Goal: Task Accomplishment & Management: Use online tool/utility

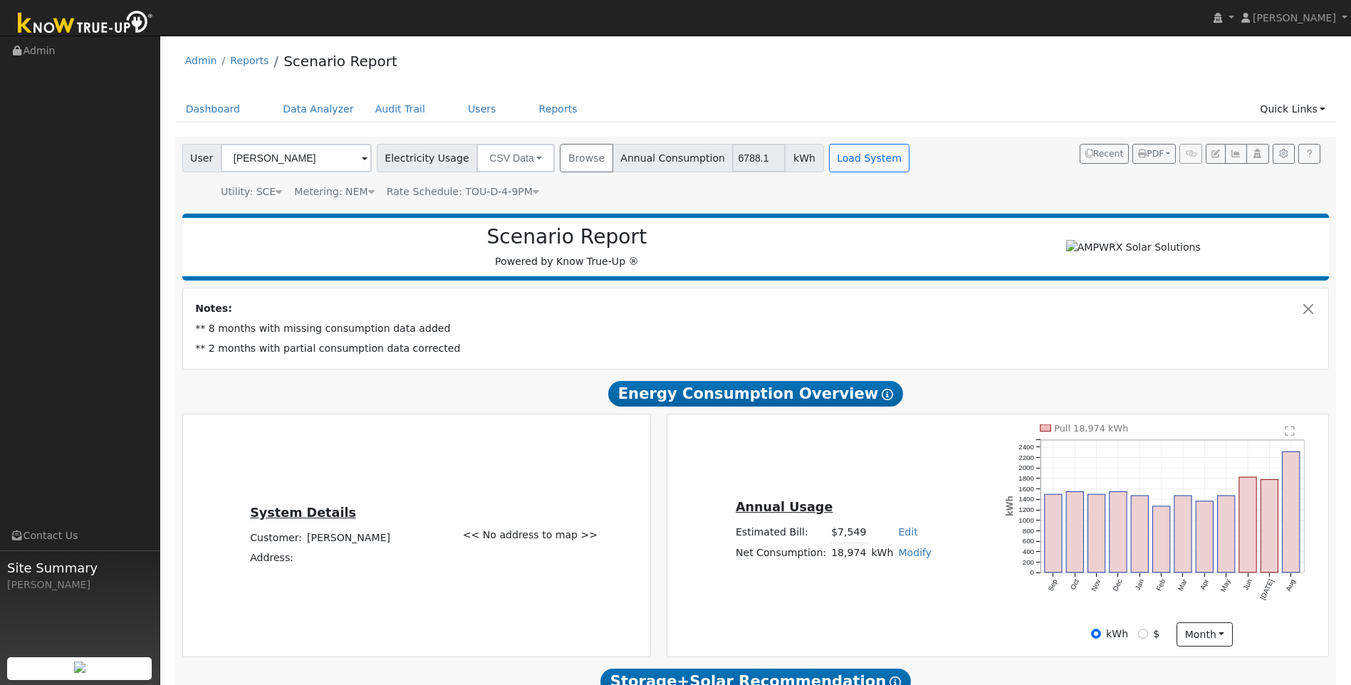
scroll to position [142, 0]
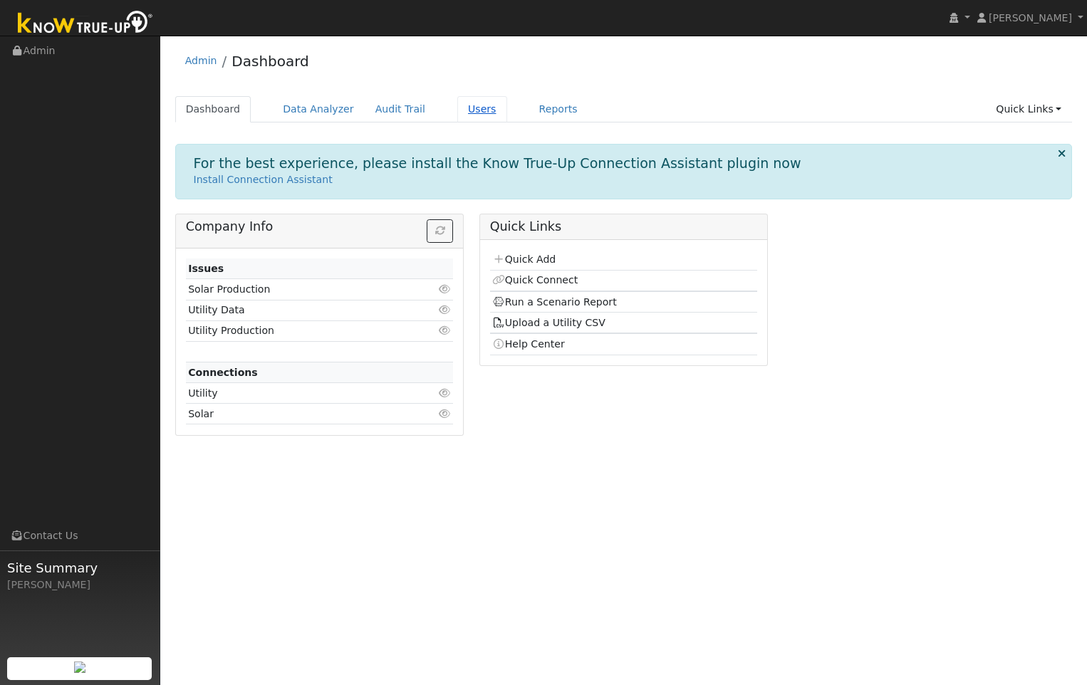
click at [462, 111] on link "Users" at bounding box center [482, 109] width 50 height 26
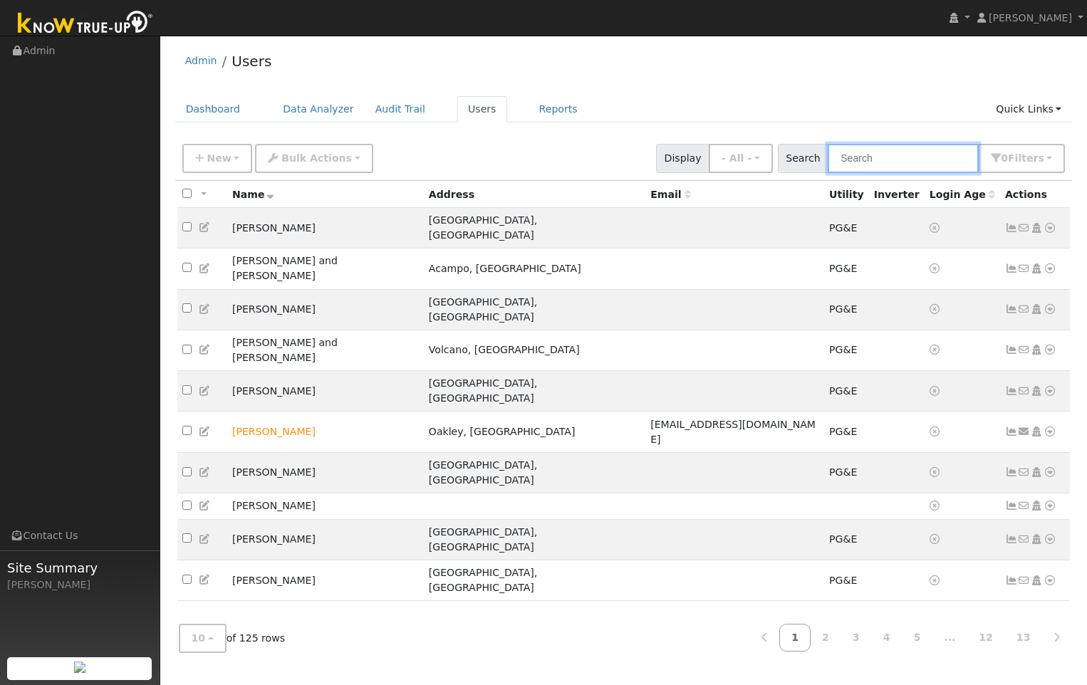
click at [895, 159] on input "text" at bounding box center [903, 158] width 151 height 29
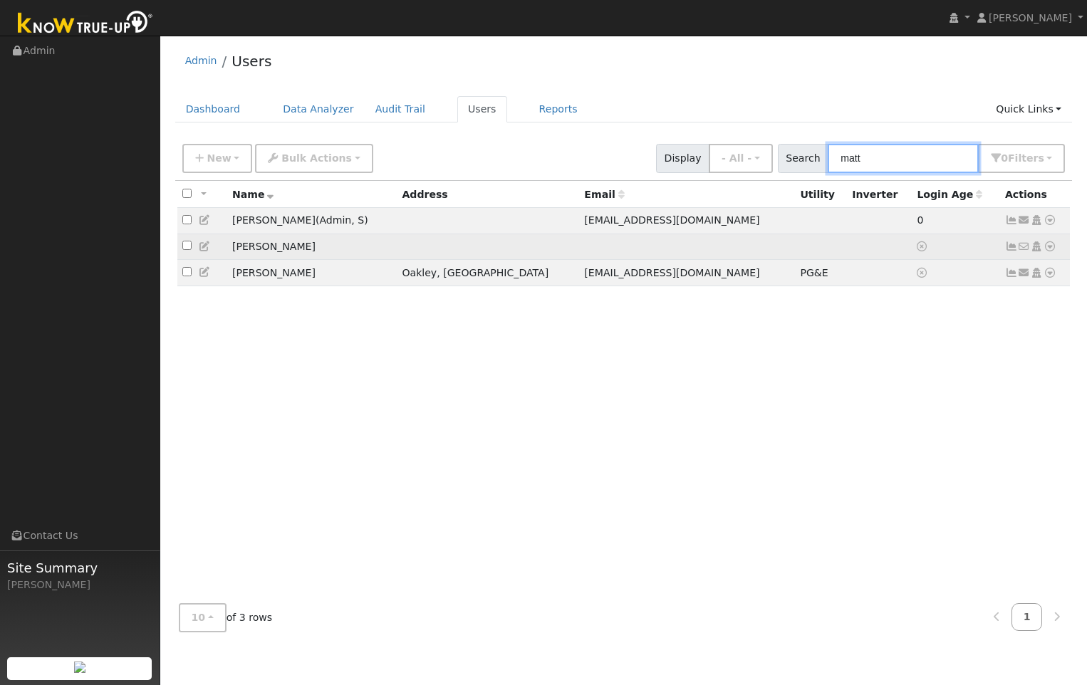
type input "matt"
click at [252, 248] on td "[PERSON_NAME]" at bounding box center [312, 247] width 170 height 26
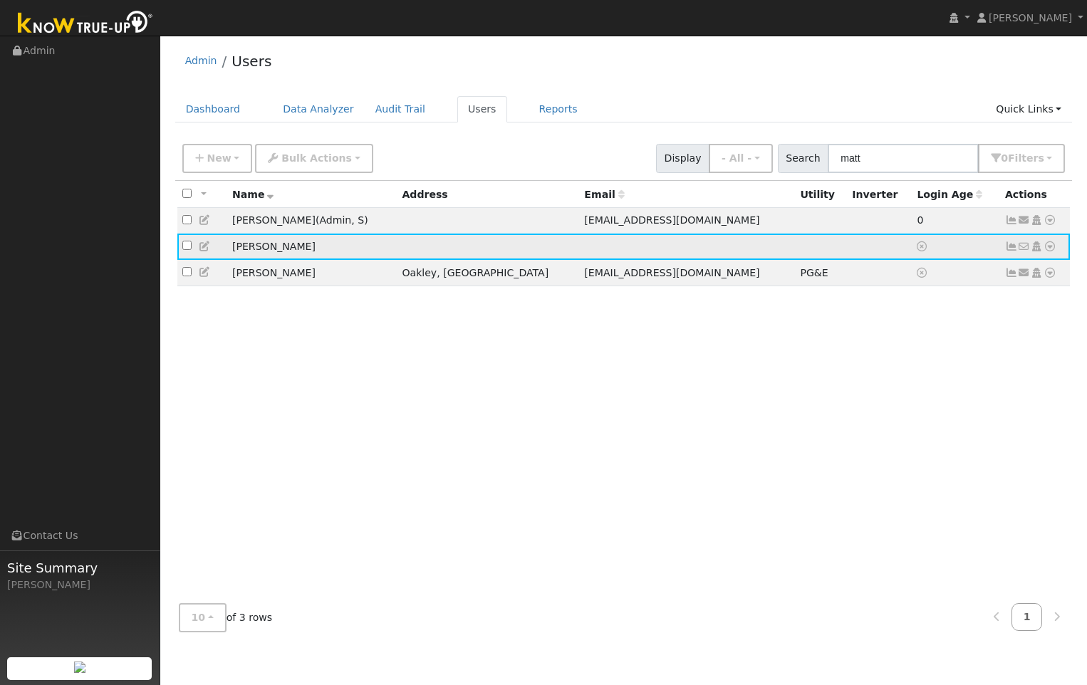
click at [207, 249] on icon at bounding box center [205, 246] width 13 height 10
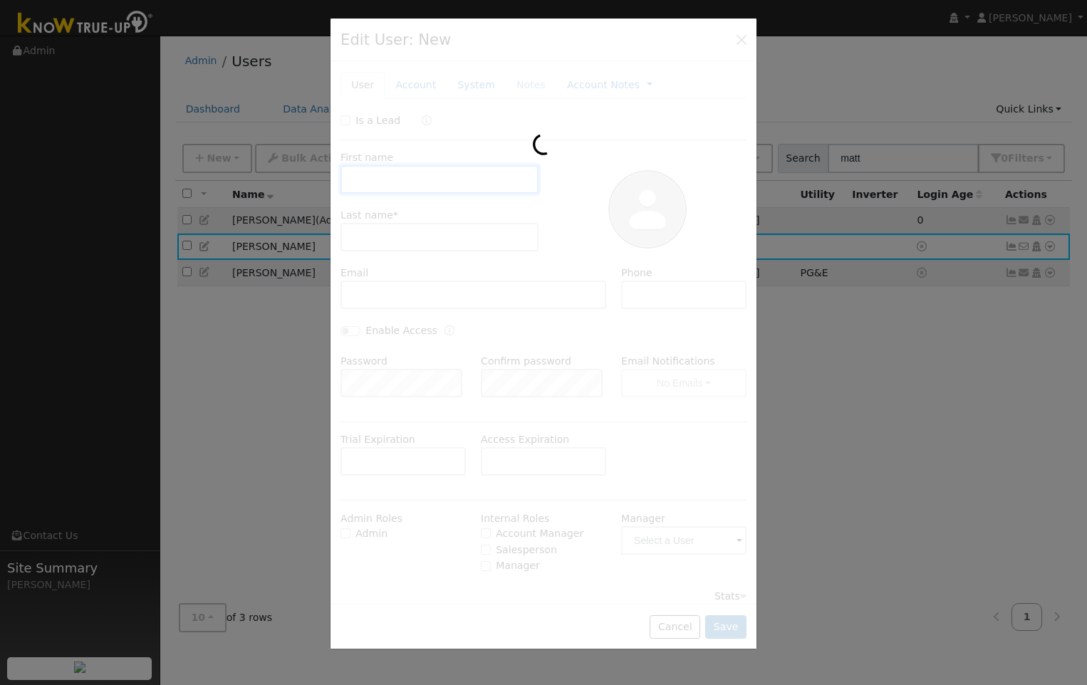
type input "Matt"
type input "Escudero"
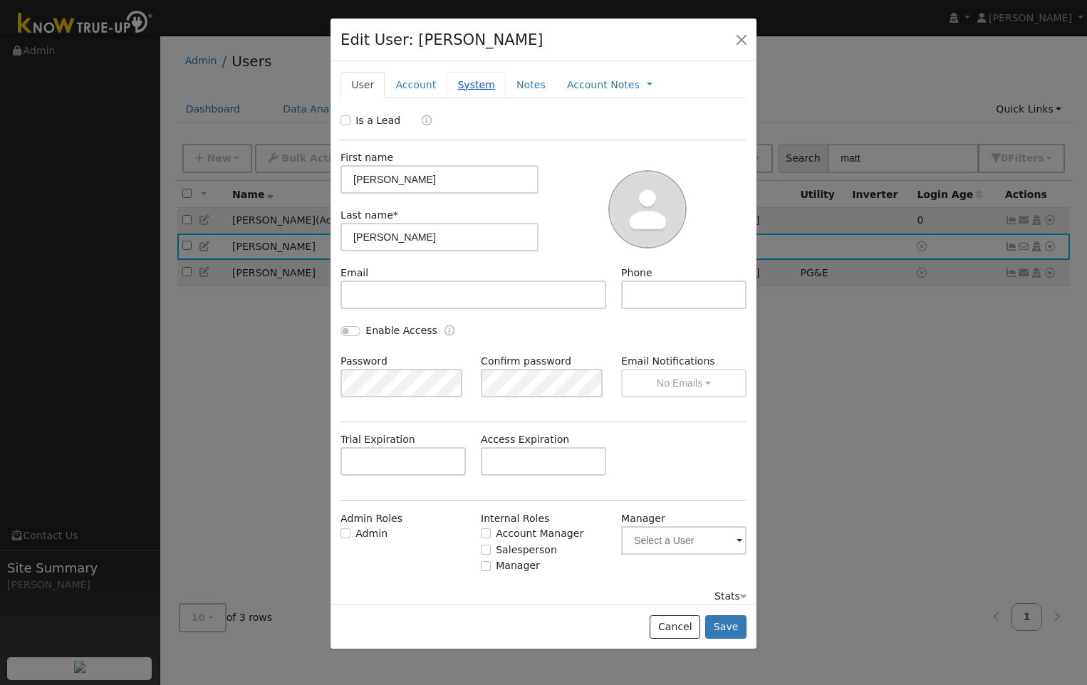
click at [462, 80] on link "System" at bounding box center [476, 85] width 59 height 26
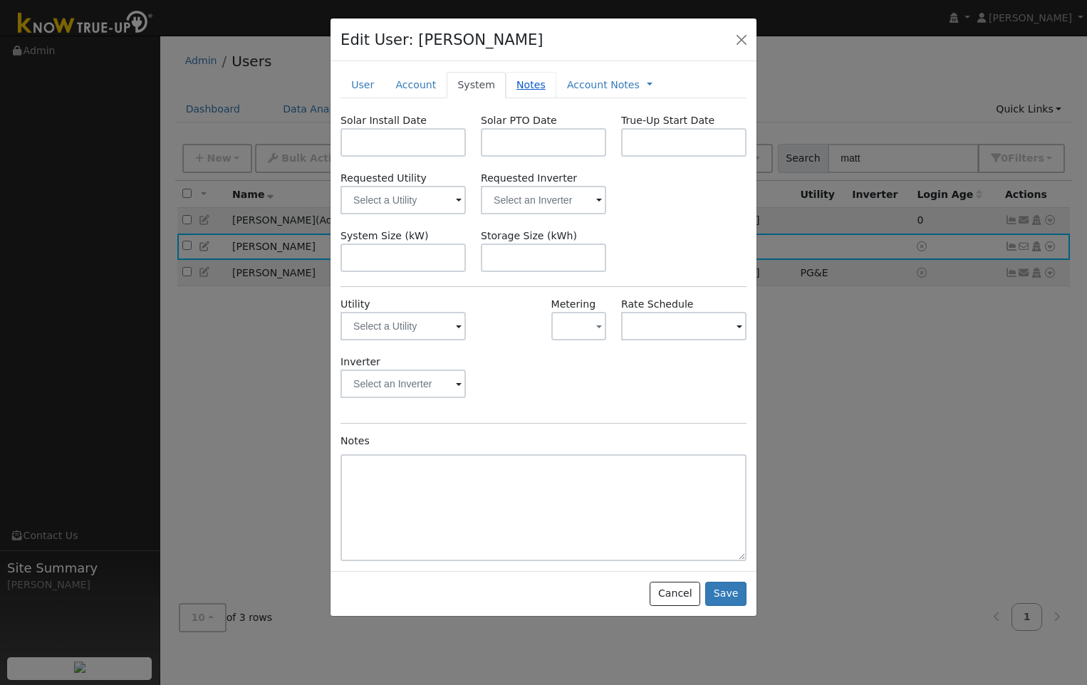
click at [516, 88] on link "Notes" at bounding box center [531, 85] width 51 height 26
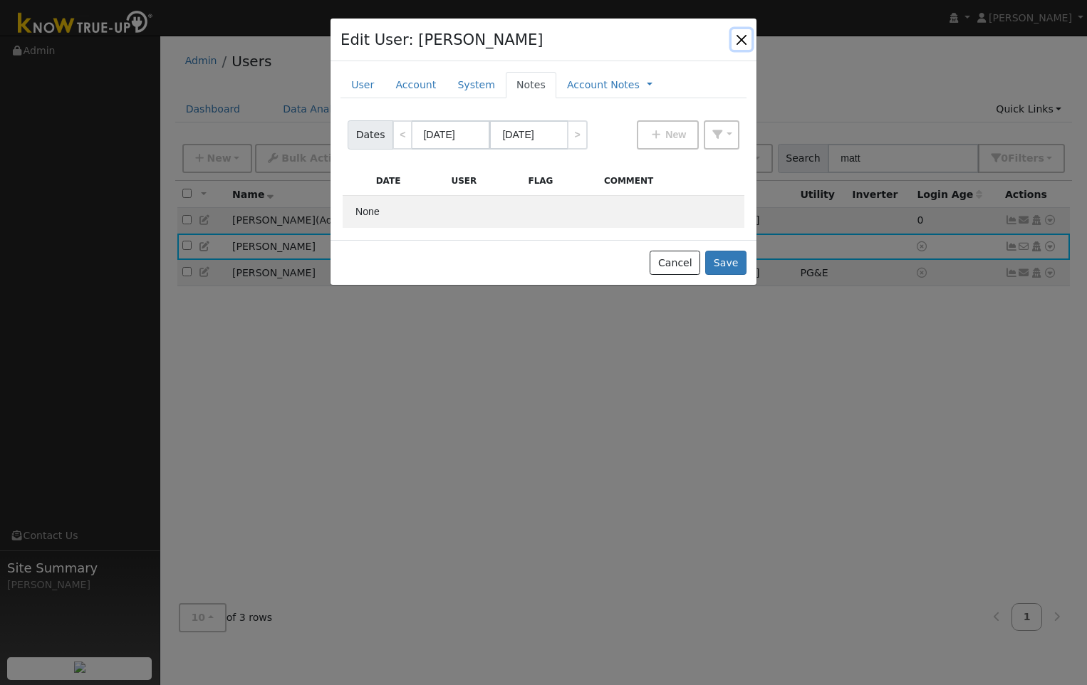
click at [741, 40] on button "button" at bounding box center [741, 39] width 20 height 20
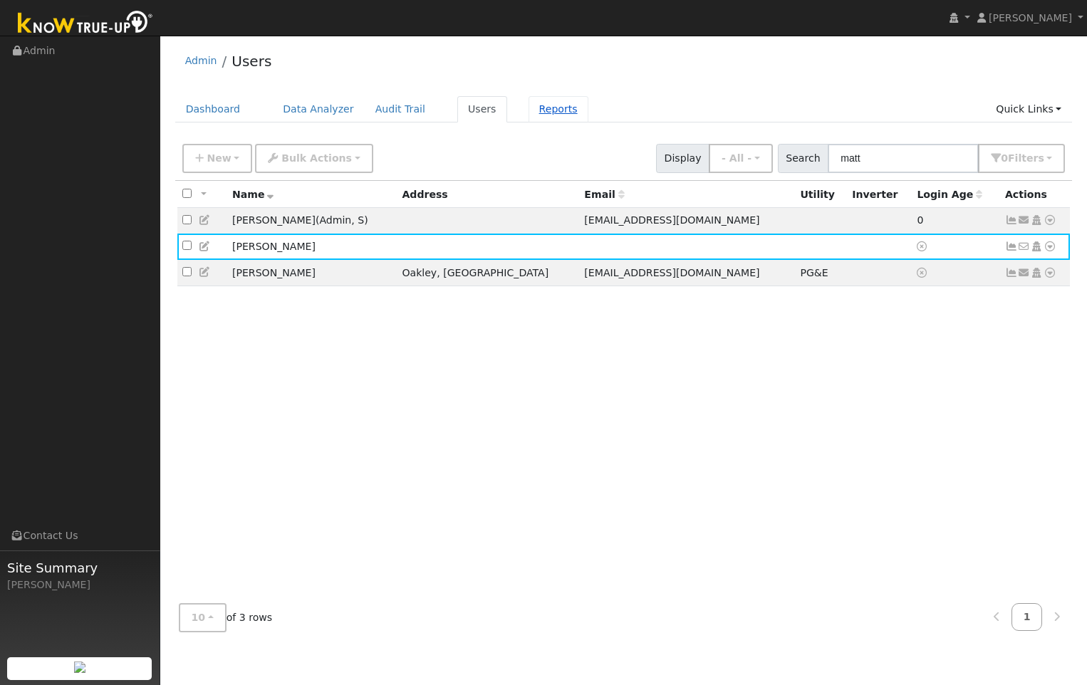
click at [541, 113] on link "Reports" at bounding box center [558, 109] width 60 height 26
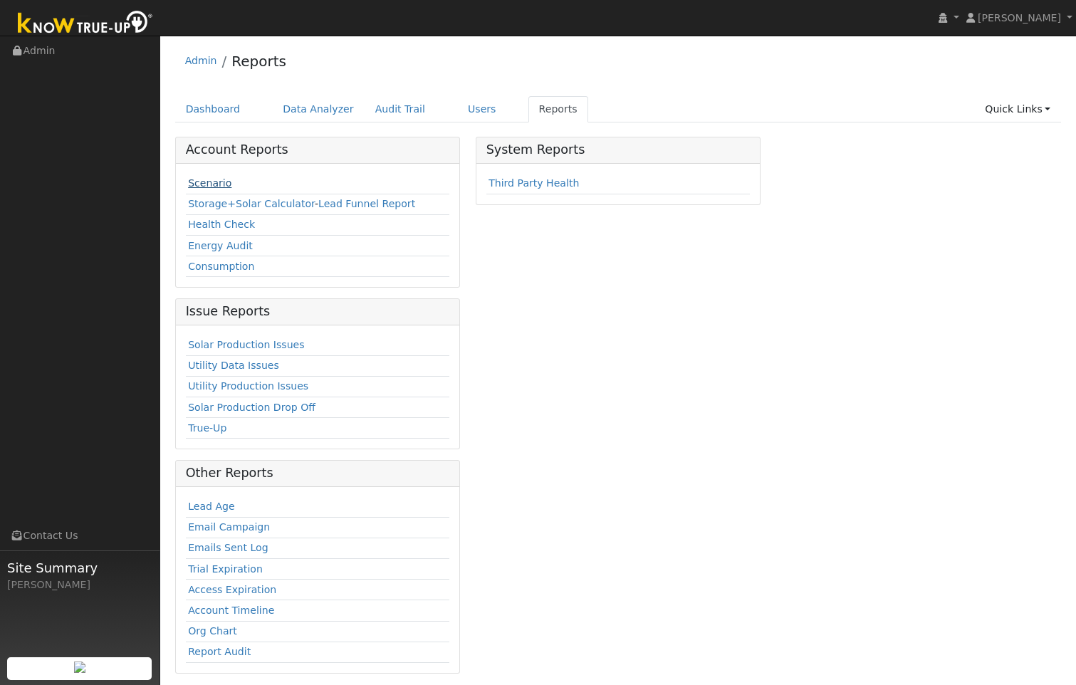
click at [218, 187] on link "Scenario" at bounding box center [209, 182] width 43 height 11
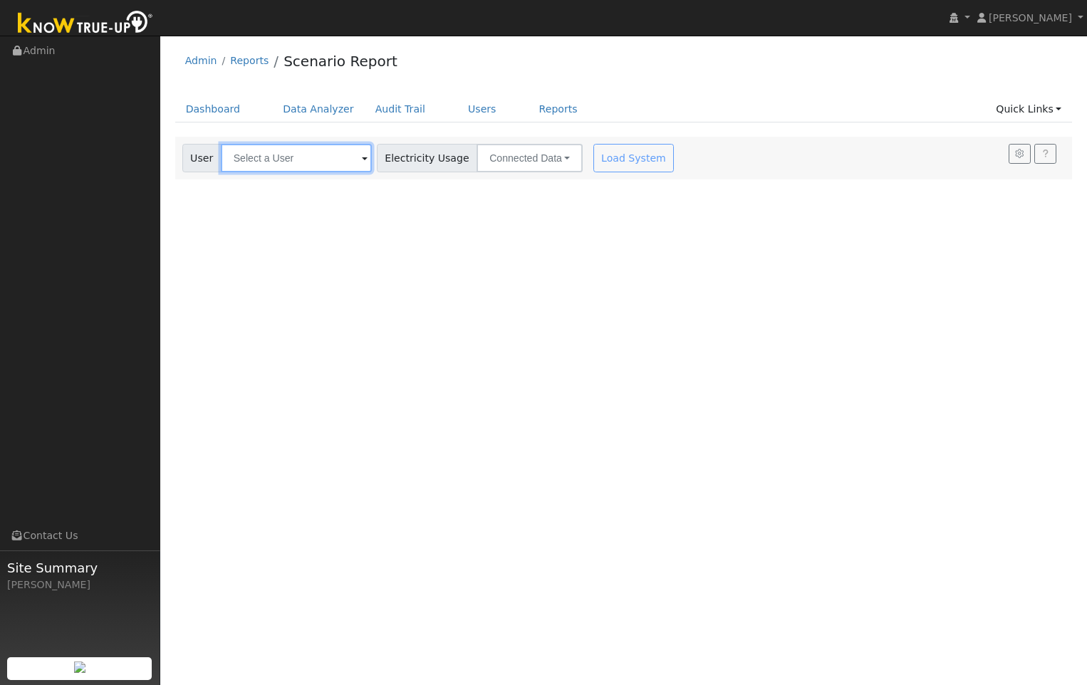
click at [355, 162] on input "text" at bounding box center [296, 158] width 151 height 28
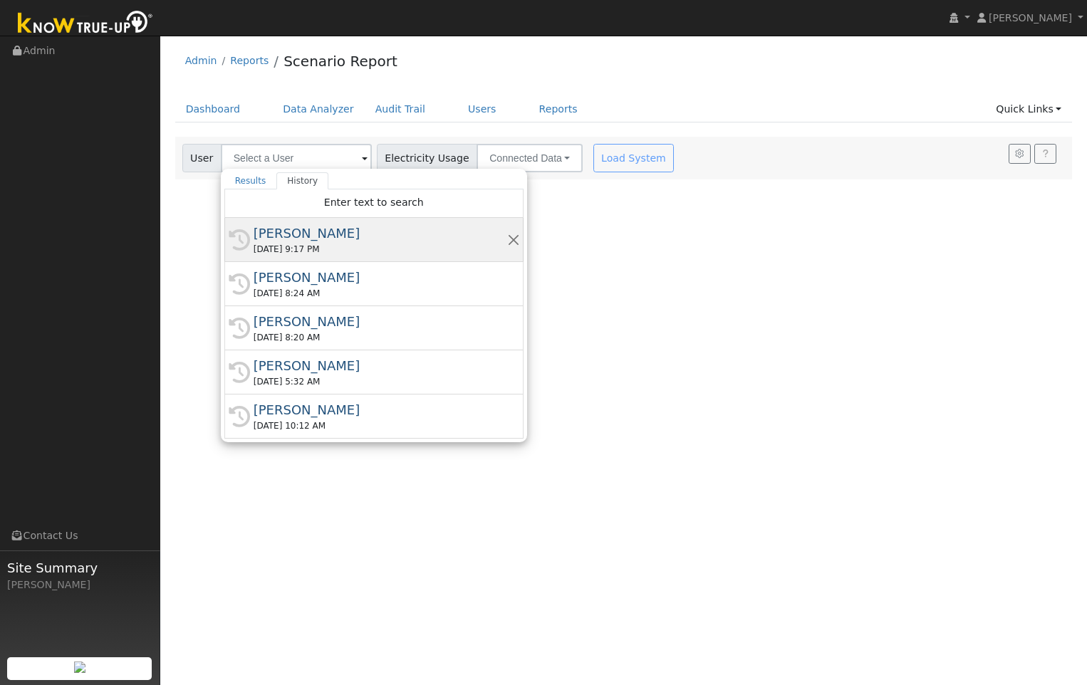
click at [323, 234] on div "[PERSON_NAME]" at bounding box center [381, 233] width 254 height 19
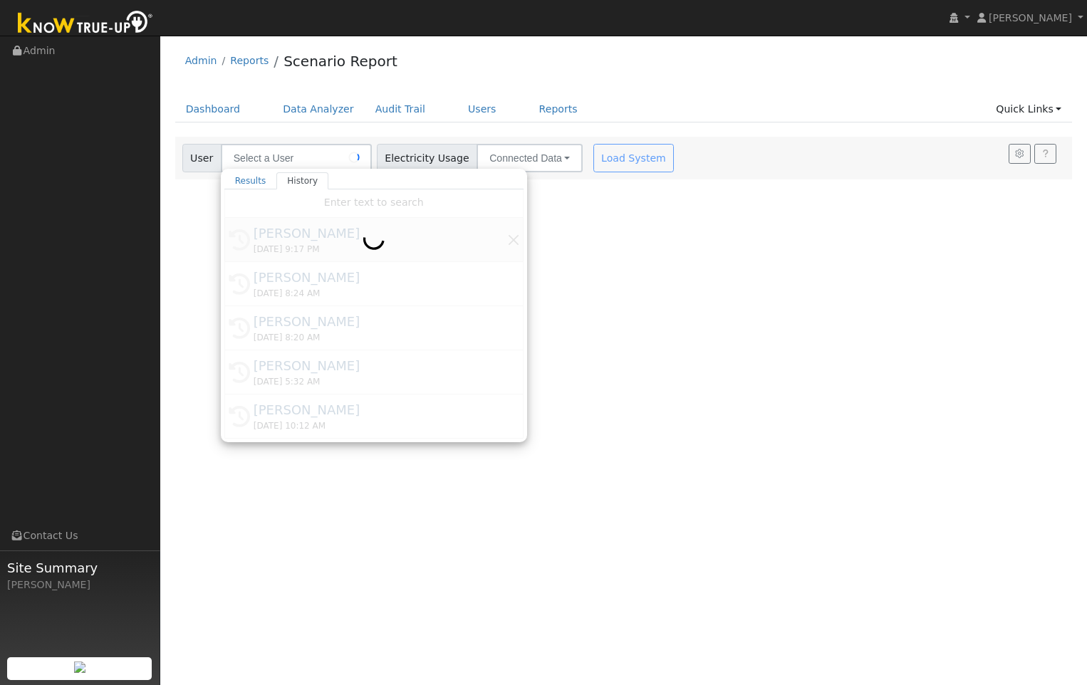
type input "[PERSON_NAME]"
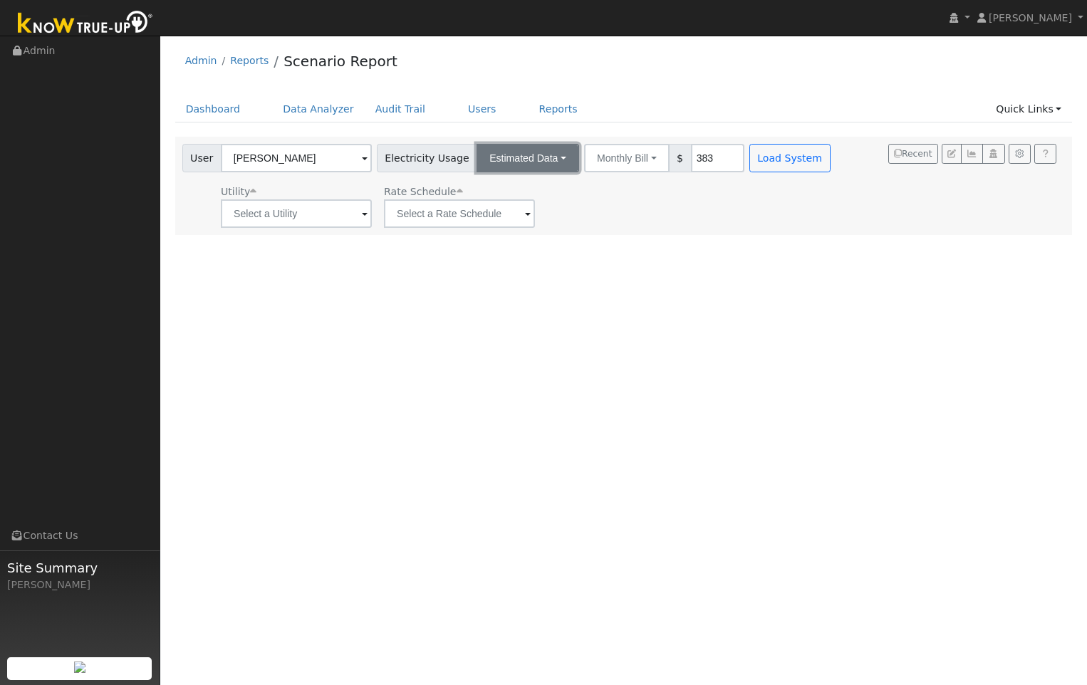
click at [543, 156] on button "Estimated Data" at bounding box center [527, 158] width 103 height 28
click at [509, 225] on link "CSV Data" at bounding box center [527, 230] width 101 height 20
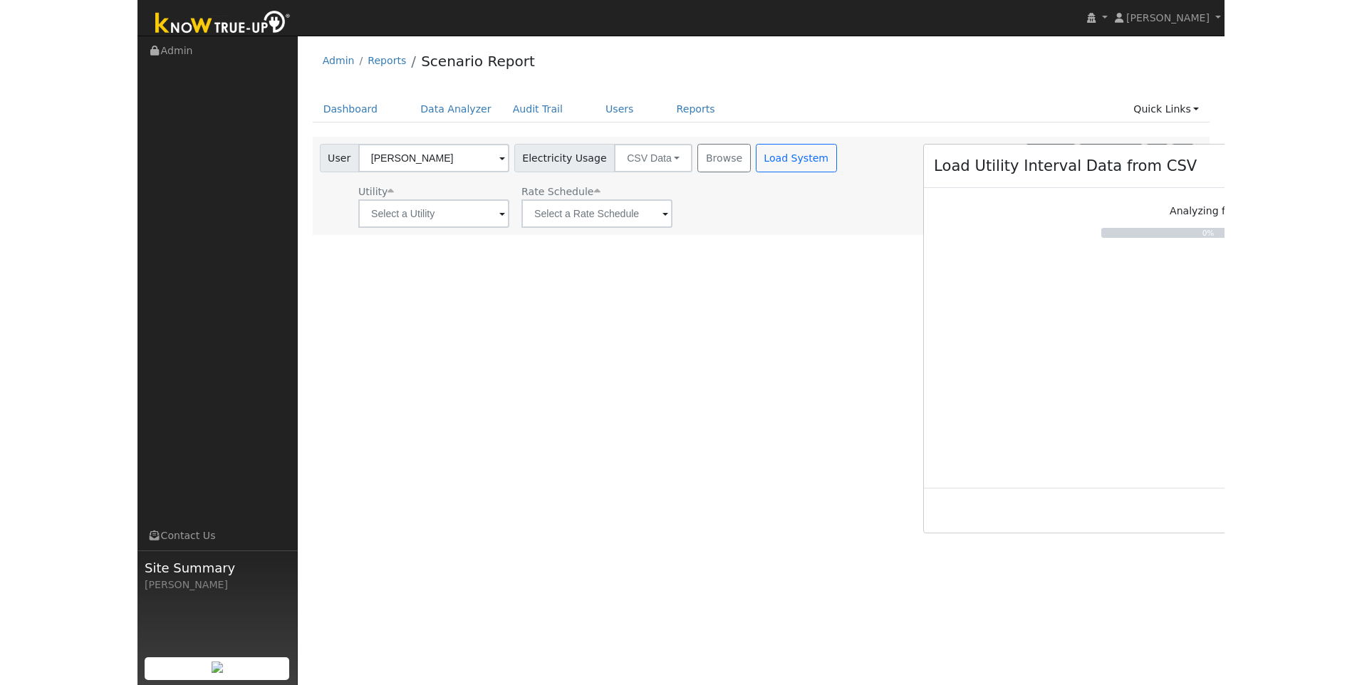
scroll to position [0, 1510]
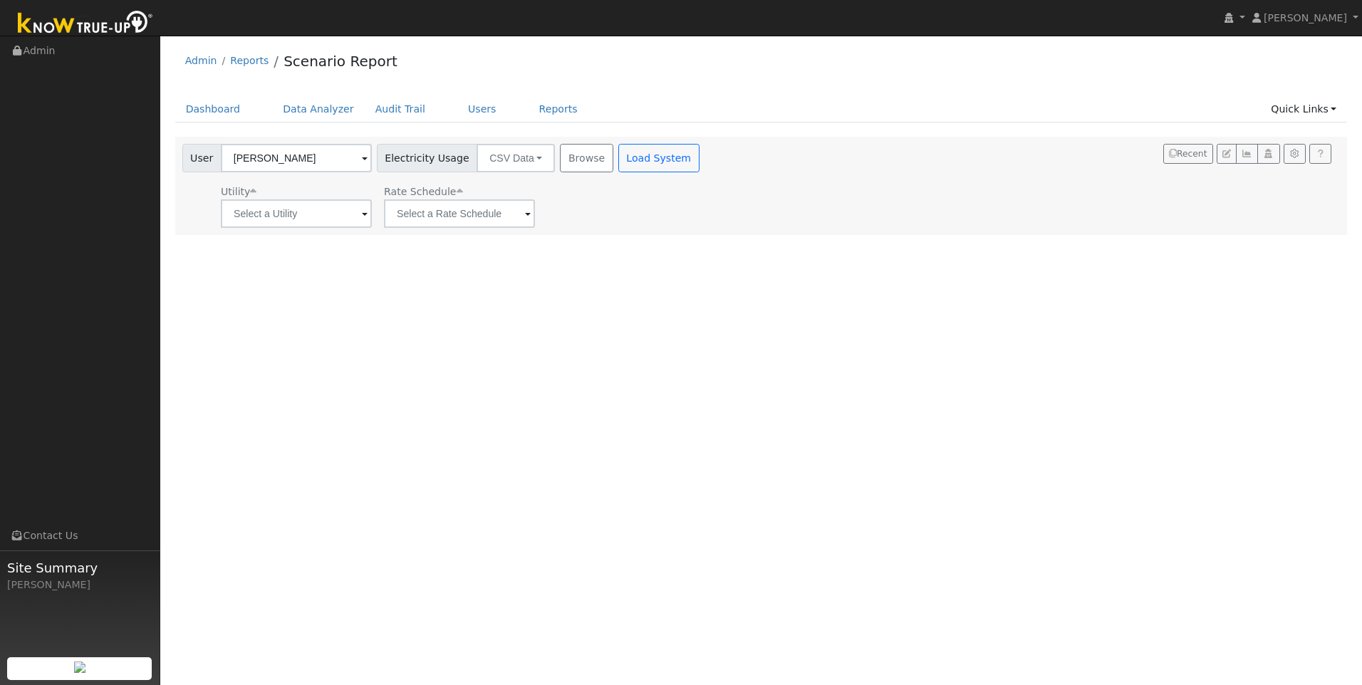
drag, startPoint x: 1074, startPoint y: 283, endPoint x: 1058, endPoint y: 288, distance: 17.1
click at [1072, 284] on div "Load Utility Interval Data from CSV Analyzing file... 0% × Stop" at bounding box center [681, 342] width 1362 height 685
click at [622, 152] on div "Load Utility Interval Data from CSV Analyzing file... 0% × Stop" at bounding box center [681, 342] width 1362 height 685
click at [484, 219] on div "Load Utility Interval Data from CSV Analyzing file... 0% × Stop" at bounding box center [681, 342] width 1362 height 685
click at [489, 209] on div "Load Utility Interval Data from CSV Analyzing file... 0% × Stop" at bounding box center [681, 342] width 1362 height 685
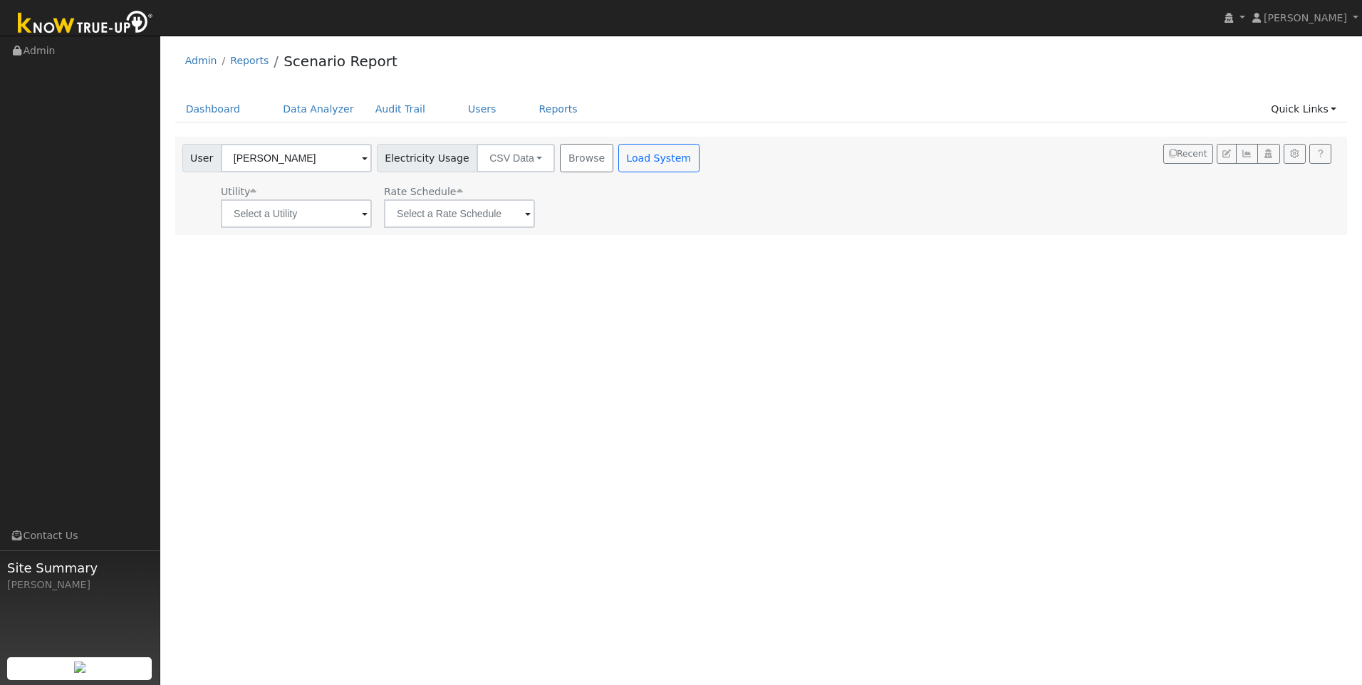
click at [307, 218] on div "Load Utility Interval Data from CSV Analyzing file... 0% × Stop" at bounding box center [681, 342] width 1362 height 685
click at [328, 204] on div "Load Utility Interval Data from CSV Analyzing file... 0% × Stop" at bounding box center [681, 342] width 1362 height 685
click at [496, 211] on div "Load Utility Interval Data from CSV Analyzing file... 0% × Stop" at bounding box center [681, 342] width 1362 height 685
click at [494, 211] on div "Load Utility Interval Data from CSV Analyzing file... 0% × Stop" at bounding box center [681, 342] width 1362 height 685
click at [494, 202] on div "Load Utility Interval Data from CSV Analyzing file... 0% × Stop" at bounding box center [681, 342] width 1362 height 685
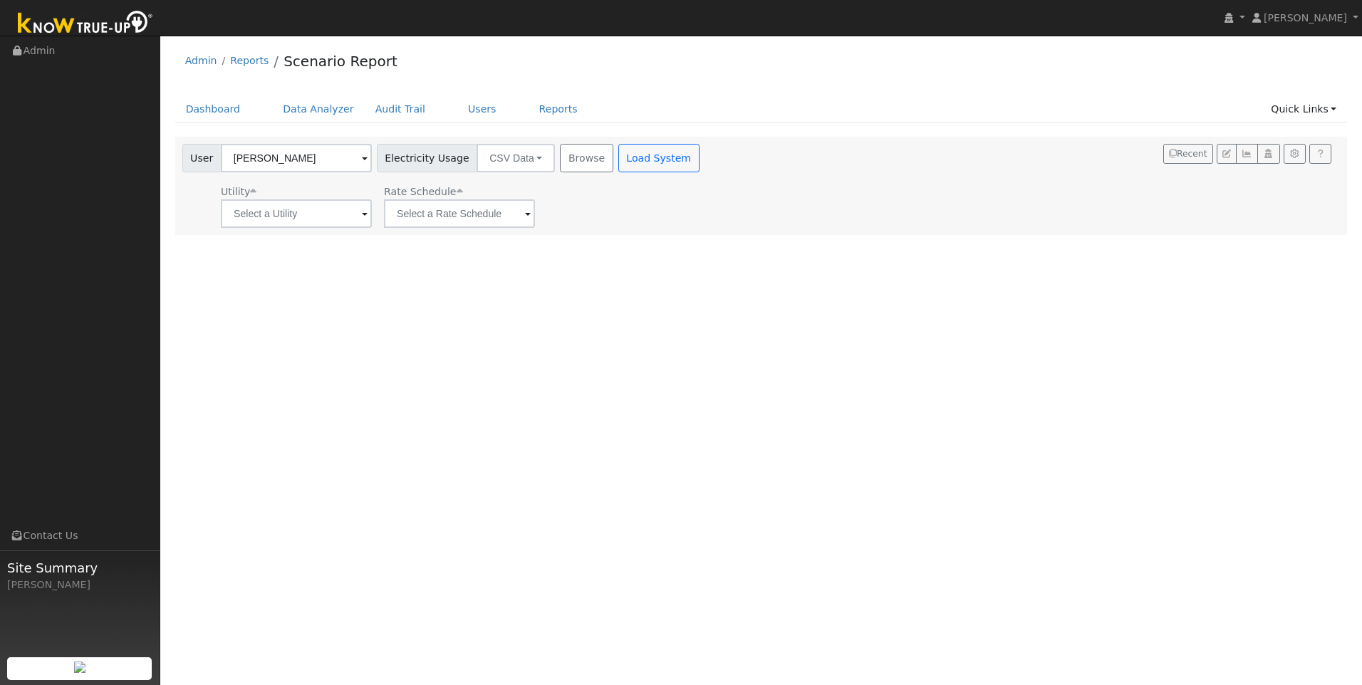
click at [330, 214] on div "Load Utility Interval Data from CSV Analyzing file... 0% × Stop" at bounding box center [681, 342] width 1362 height 685
click at [329, 211] on div "Load Utility Interval Data from CSV Analyzing file... 0% × Stop" at bounding box center [681, 342] width 1362 height 685
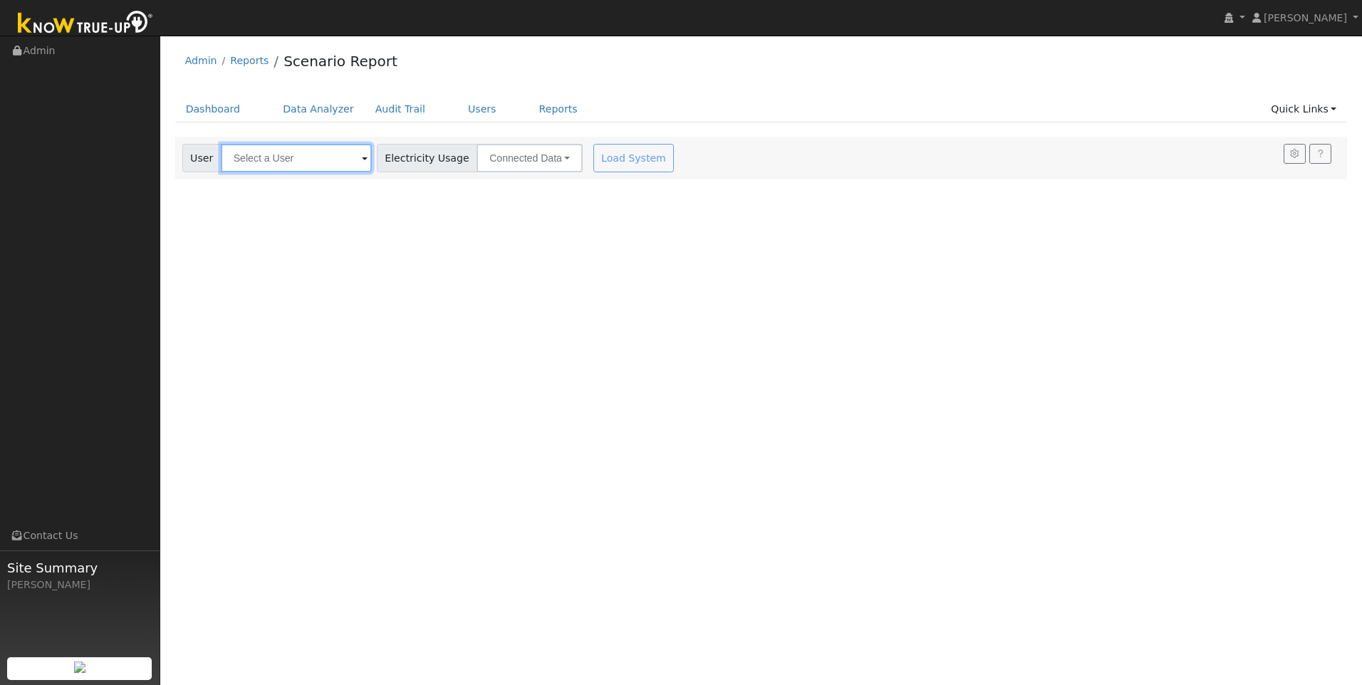
click at [333, 168] on input "text" at bounding box center [296, 158] width 151 height 28
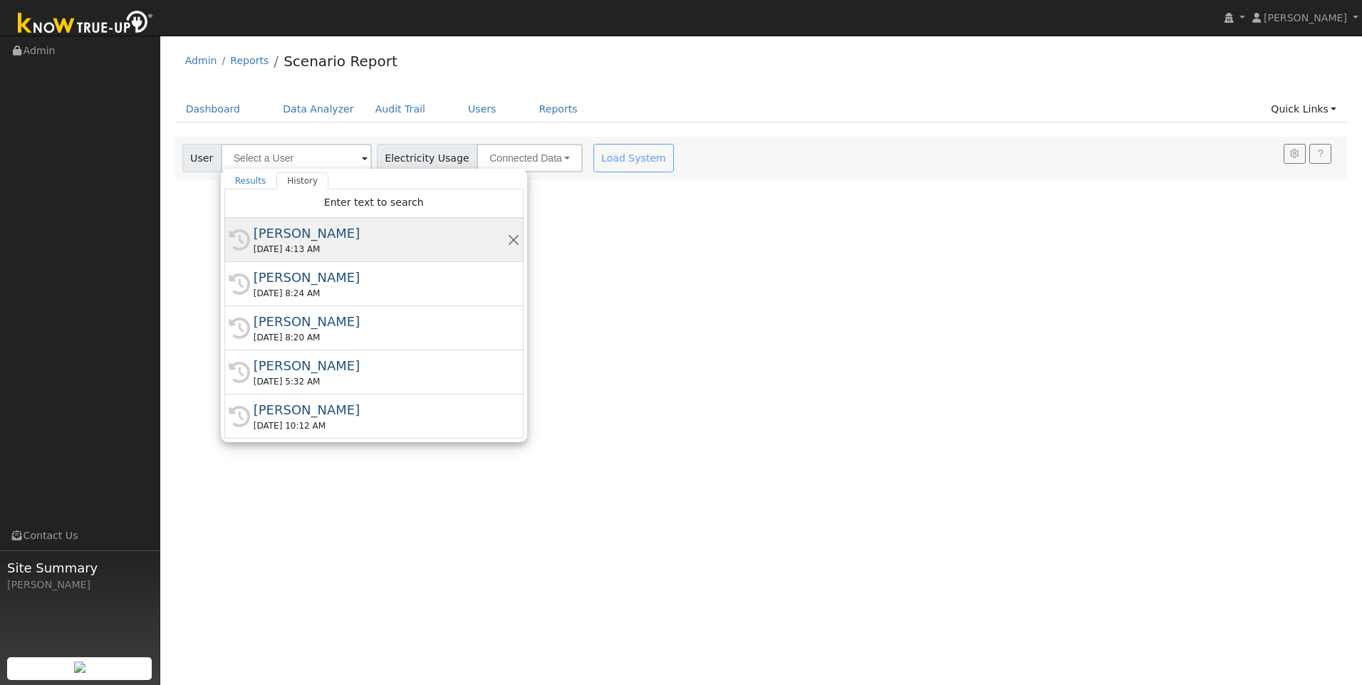
click at [297, 239] on div "[PERSON_NAME]" at bounding box center [381, 233] width 254 height 19
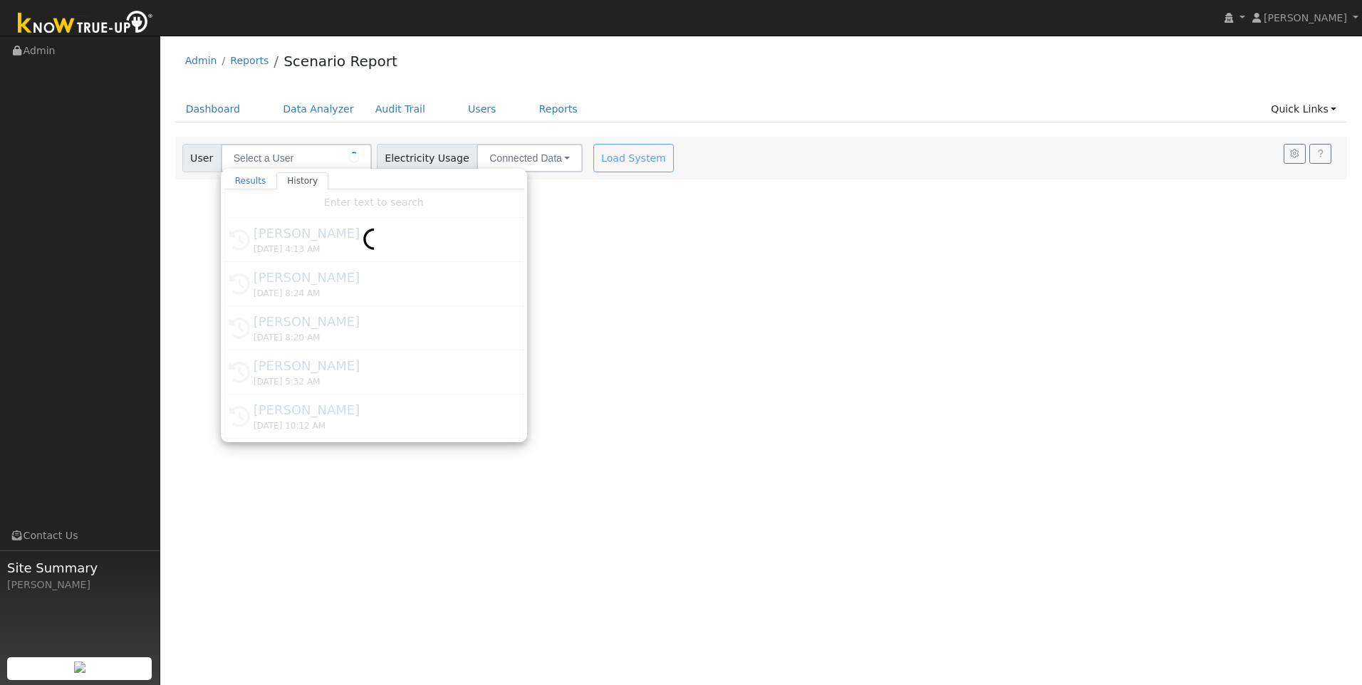
type input "[PERSON_NAME]"
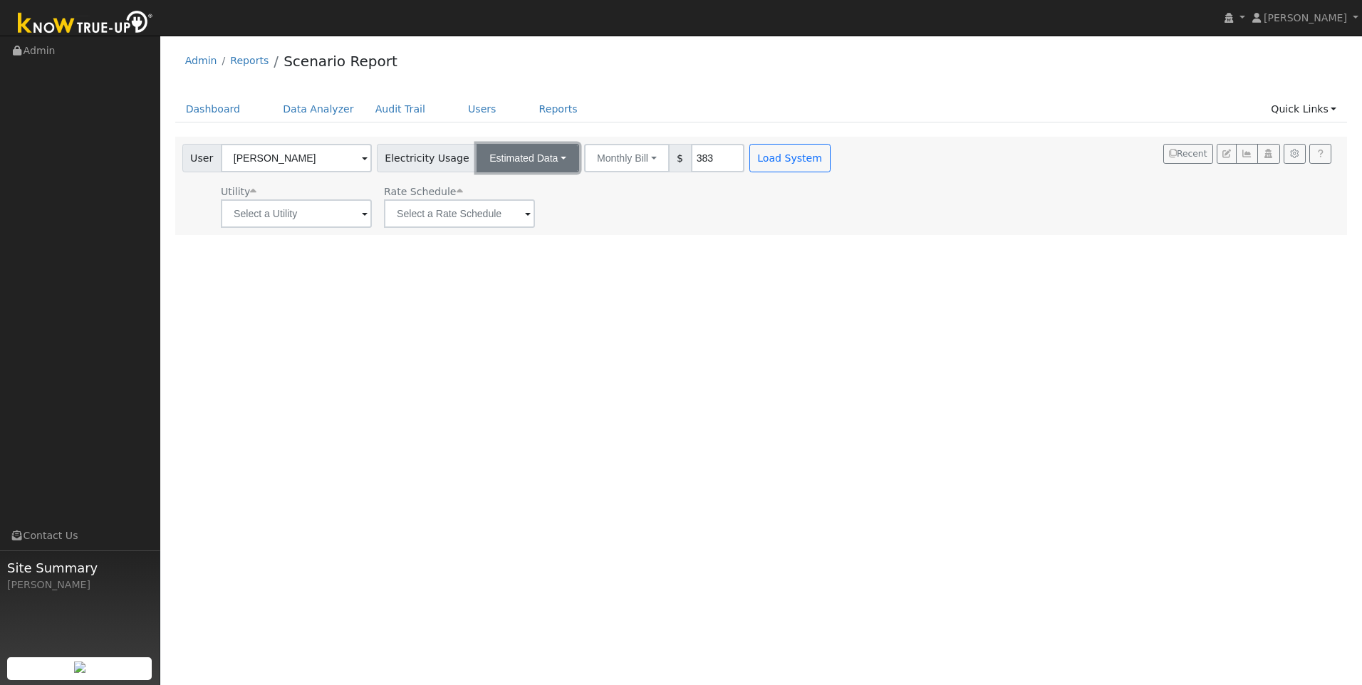
click at [536, 168] on button "Estimated Data" at bounding box center [527, 158] width 103 height 28
click at [506, 231] on link "CSV Data" at bounding box center [527, 230] width 101 height 20
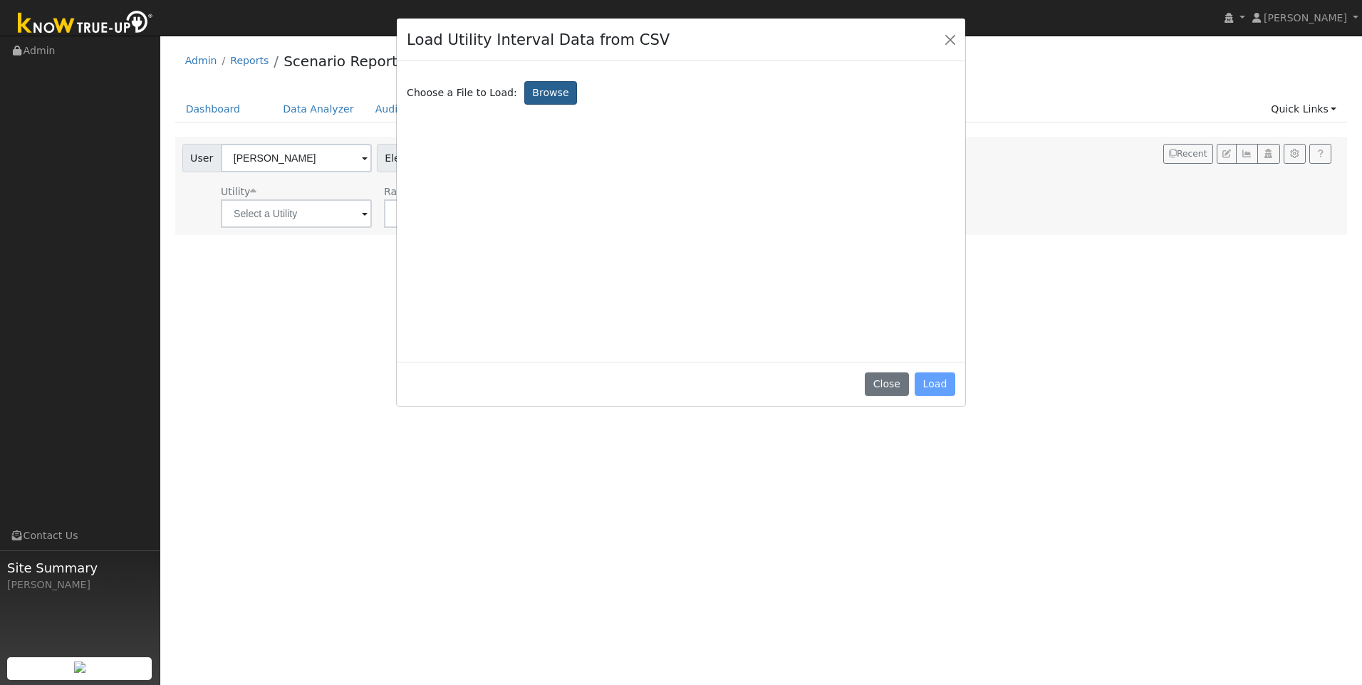
click at [540, 88] on label "Browse" at bounding box center [550, 93] width 53 height 24
click at [0, 0] on input "Browse" at bounding box center [0, 0] width 0 height 0
click at [890, 384] on button "Close" at bounding box center [886, 384] width 43 height 24
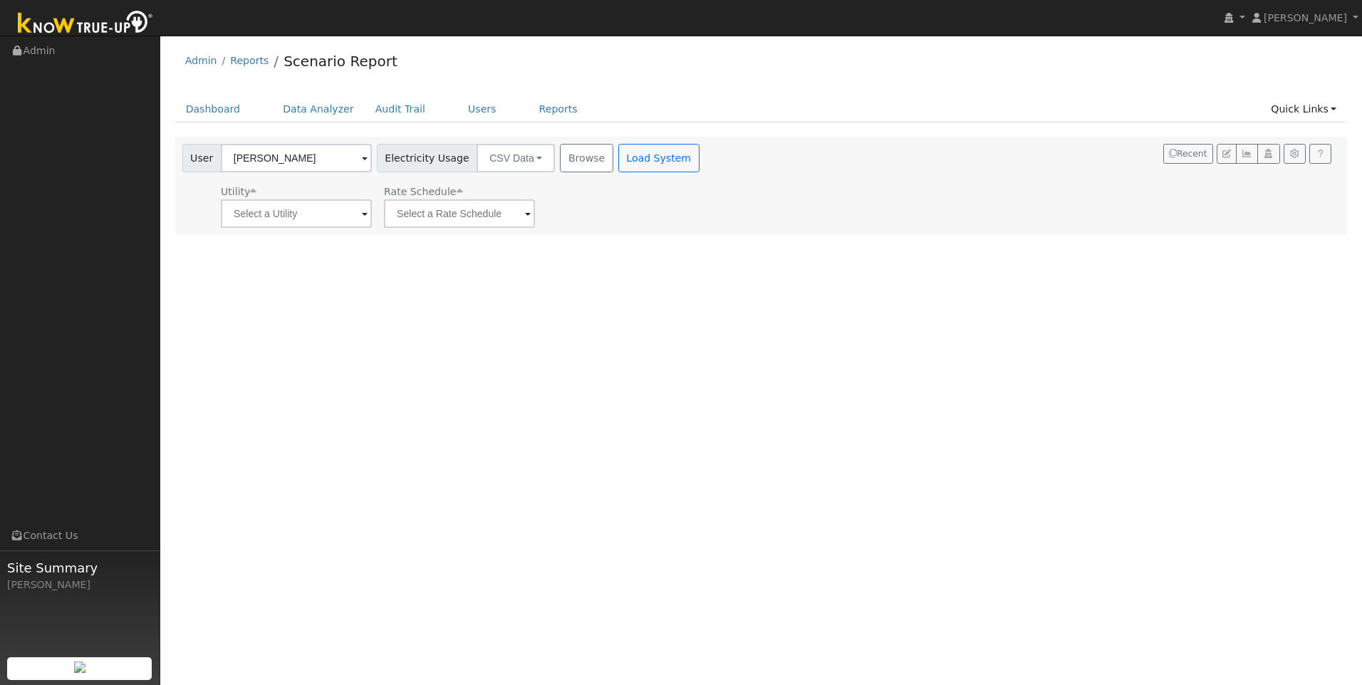
click at [362, 218] on span at bounding box center [365, 215] width 6 height 16
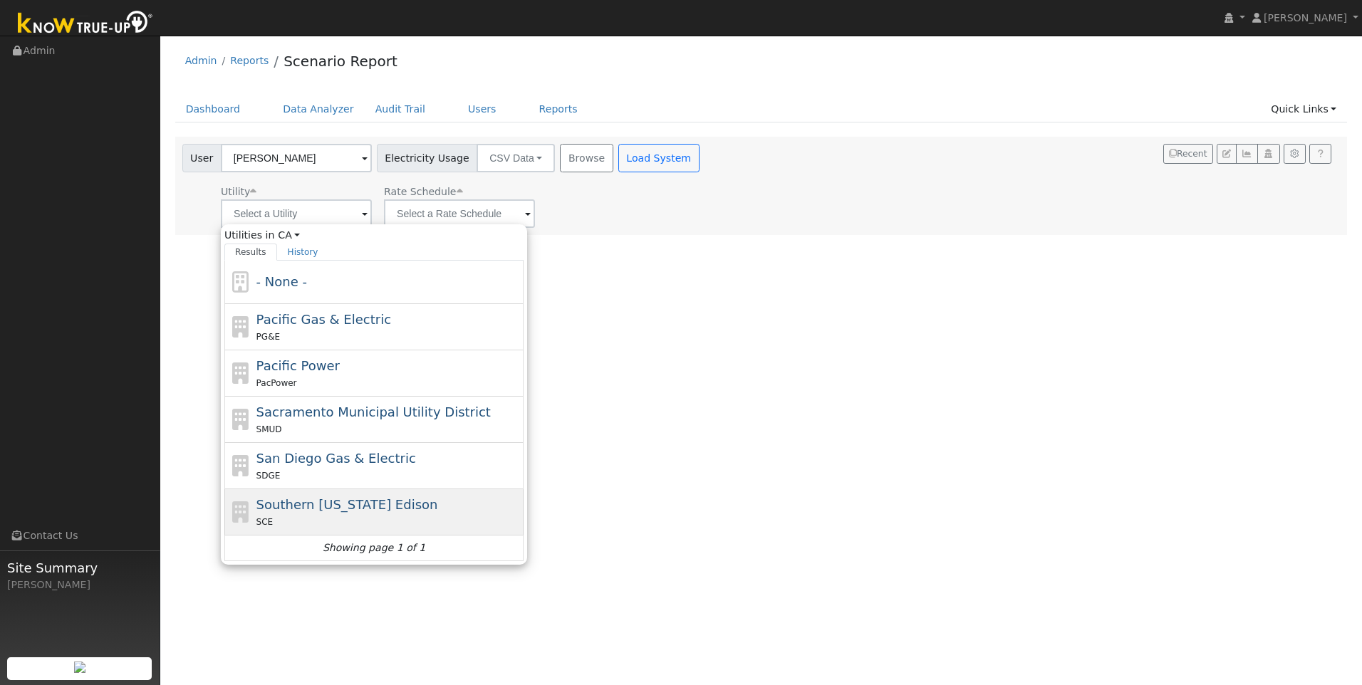
click at [361, 504] on span "Southern California Edison" at bounding box center [347, 504] width 182 height 15
type input "Southern California Edison"
type input "Fixed Rate"
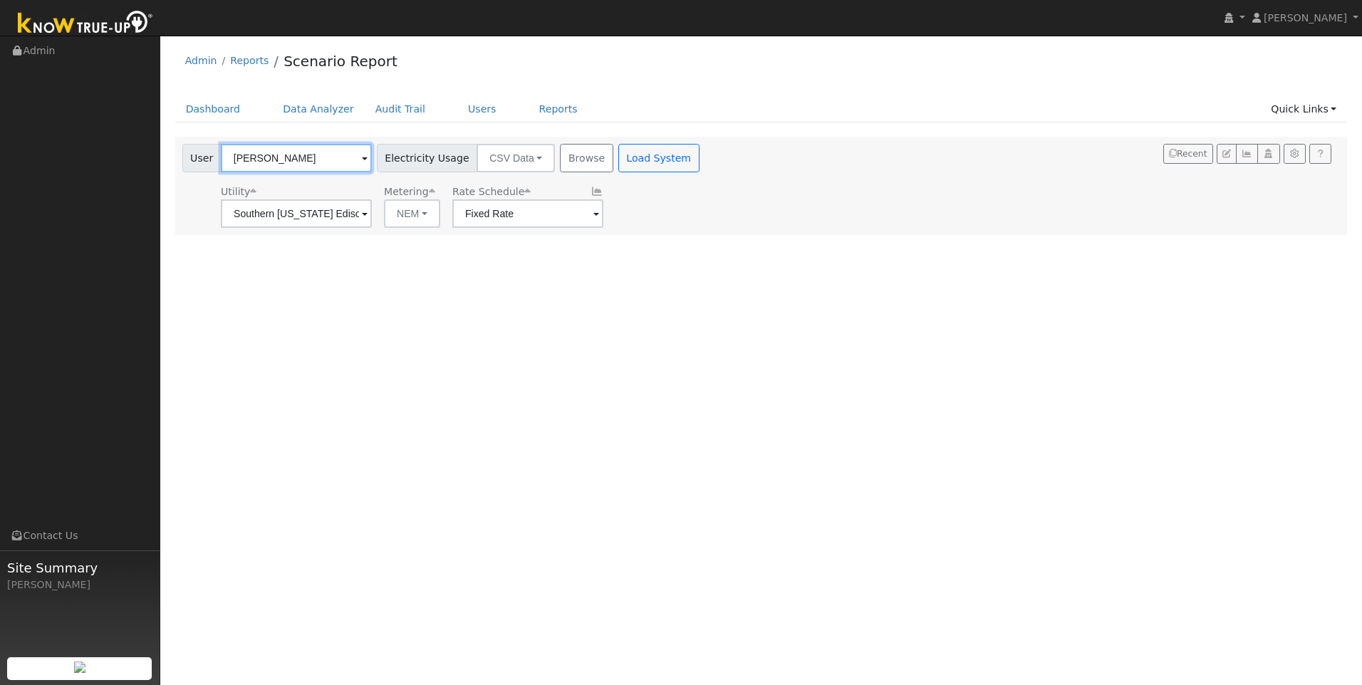
click at [335, 160] on input "[PERSON_NAME]" at bounding box center [296, 158] width 151 height 28
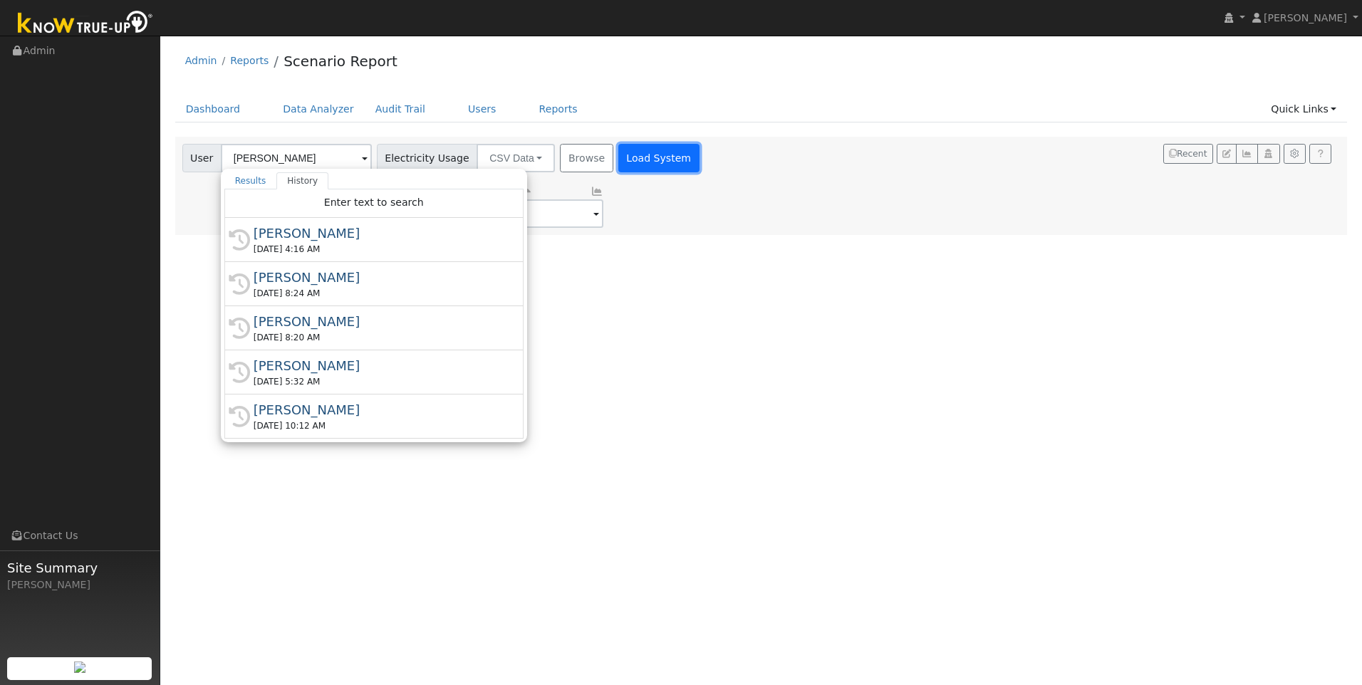
click at [630, 157] on button "Load System" at bounding box center [658, 158] width 81 height 28
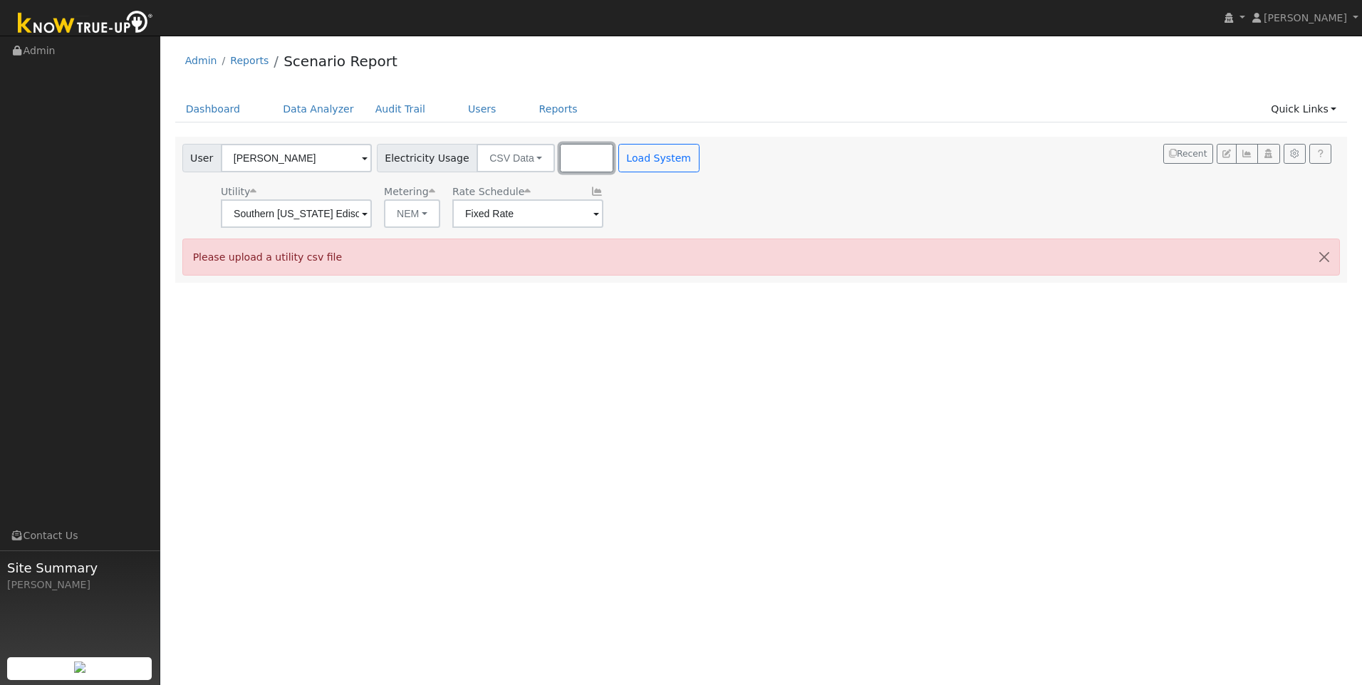
click at [564, 153] on button "Browse" at bounding box center [586, 158] width 53 height 28
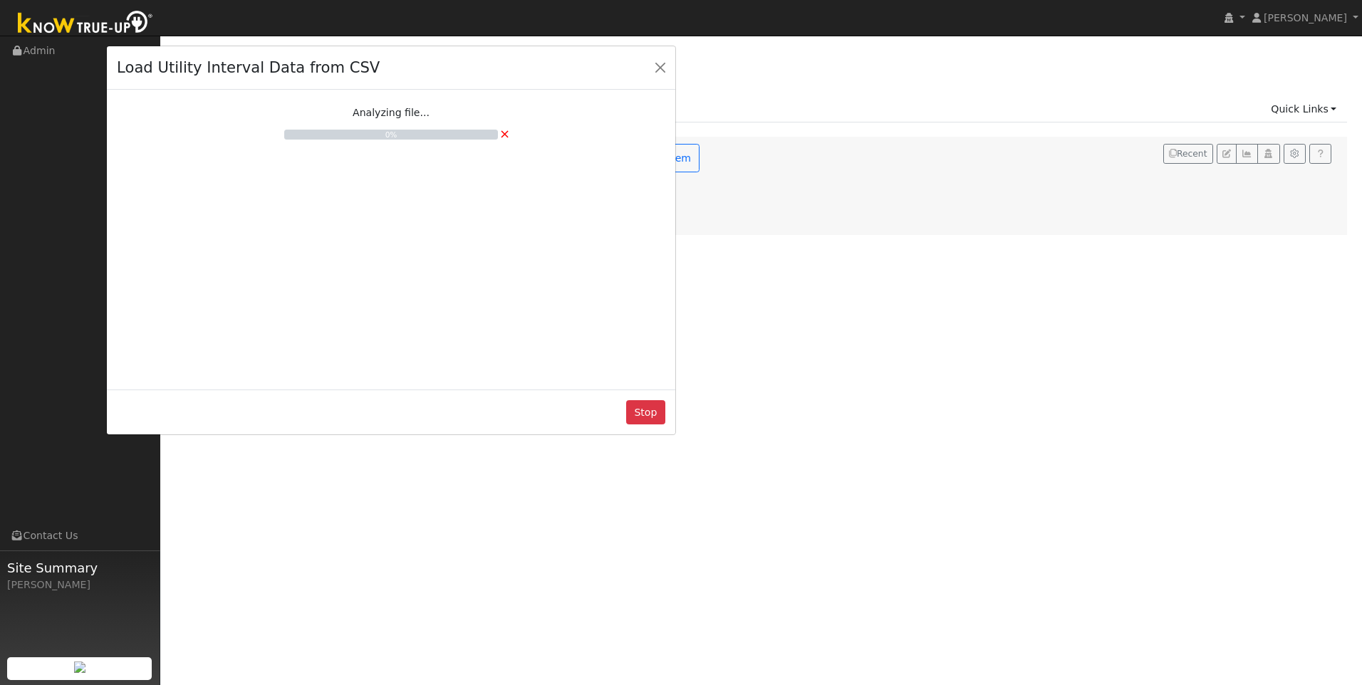
drag, startPoint x: 751, startPoint y: 27, endPoint x: 461, endPoint y: 55, distance: 291.2
click at [461, 55] on div "Load Utility Interval Data from CSV" at bounding box center [391, 67] width 568 height 43
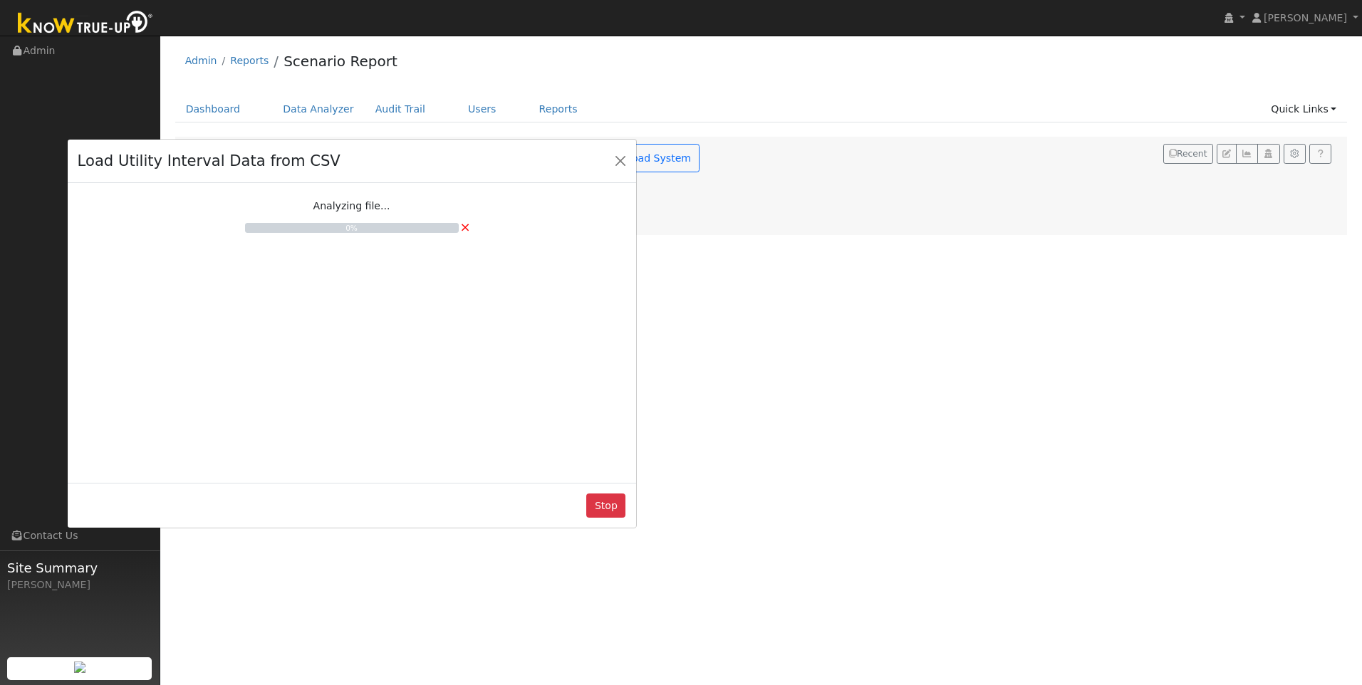
drag, startPoint x: 461, startPoint y: 55, endPoint x: 421, endPoint y: 148, distance: 101.5
click at [421, 148] on div "Load Utility Interval Data from CSV" at bounding box center [352, 161] width 568 height 43
